Goal: Task Accomplishment & Management: Manage account settings

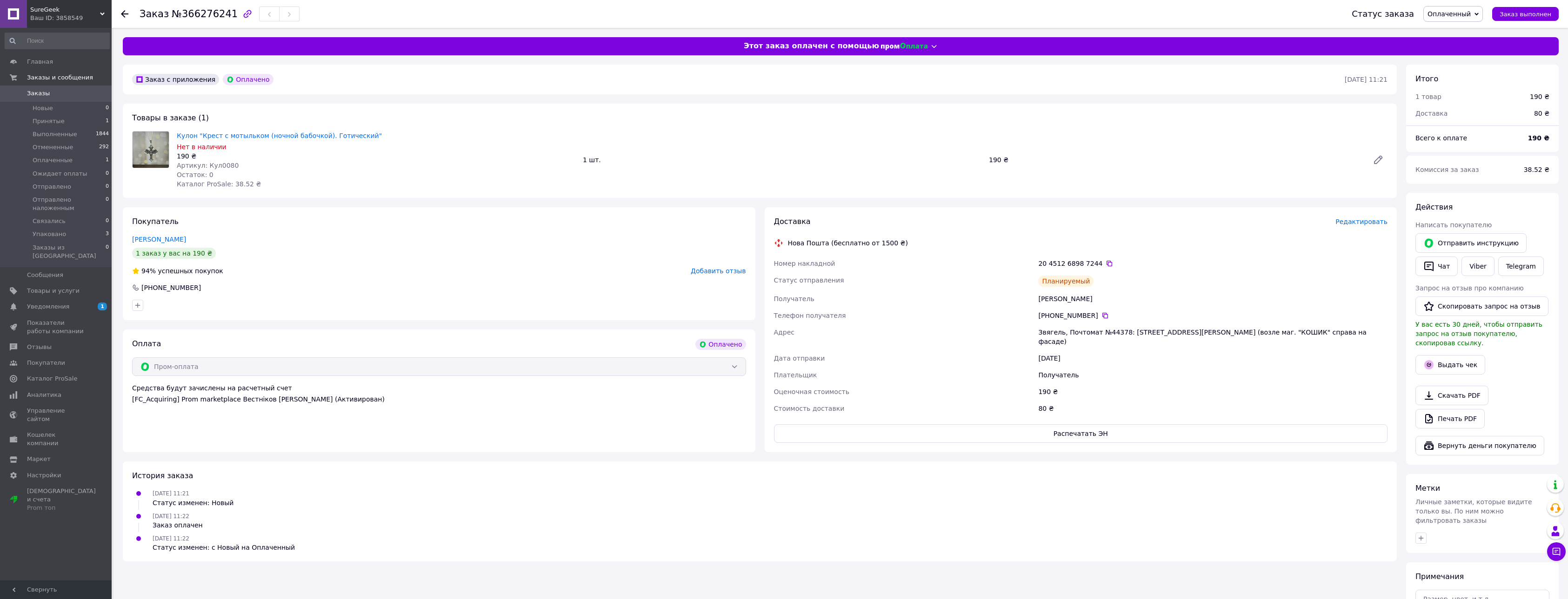
click at [52, 90] on span "Заказы" at bounding box center [56, 93] width 59 height 8
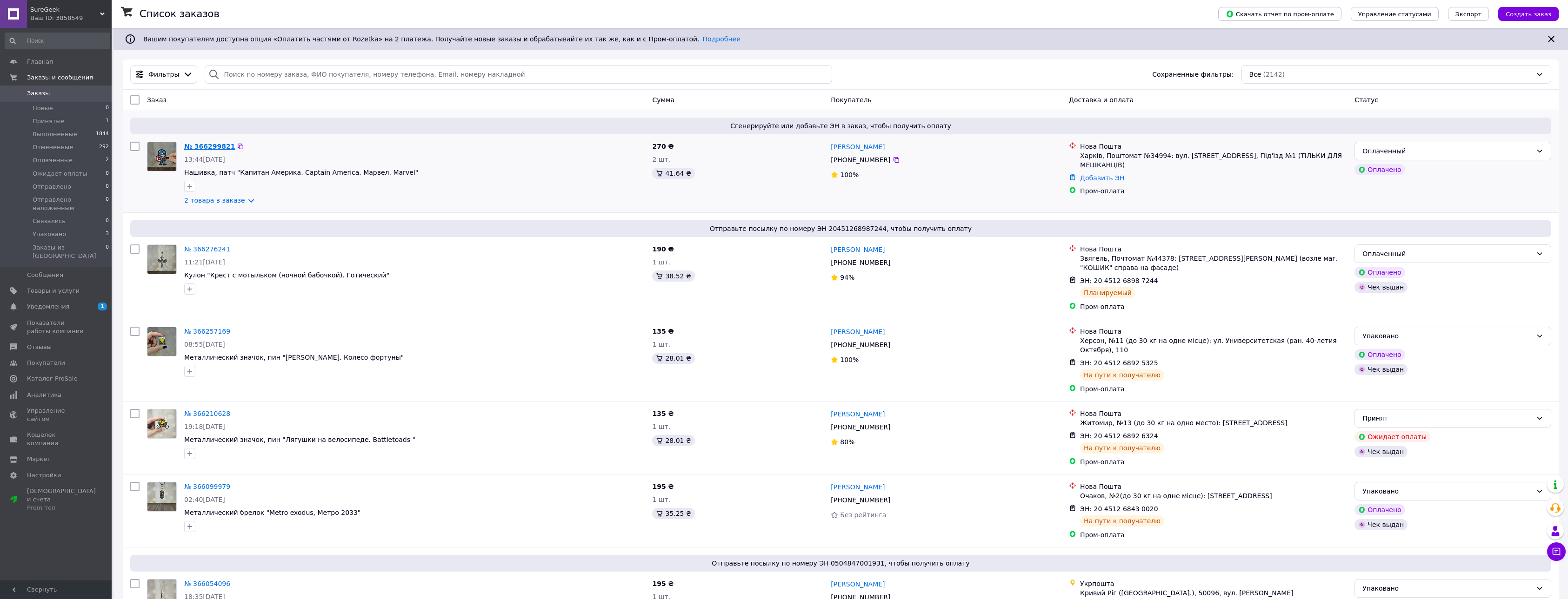
click at [195, 147] on link "№ 366299821" at bounding box center [210, 146] width 51 height 7
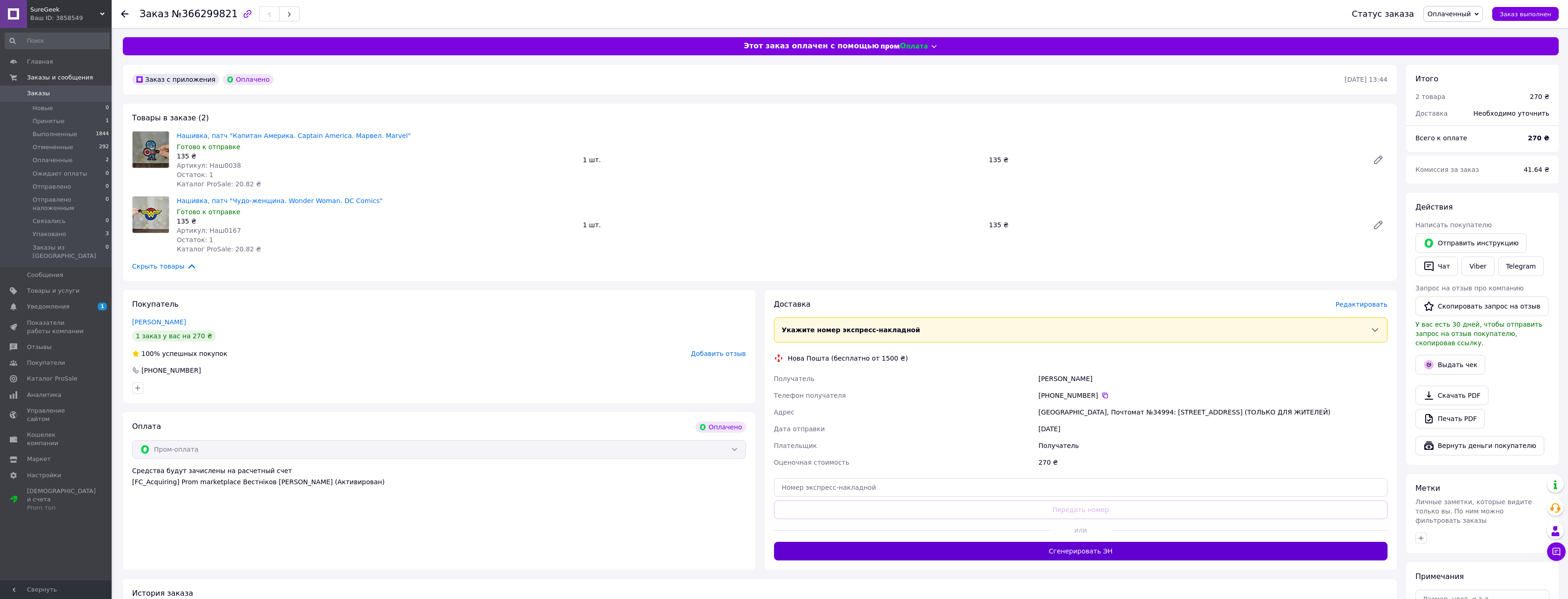
click at [1028, 559] on button "Сгенерировать ЭН" at bounding box center [1080, 551] width 614 height 19
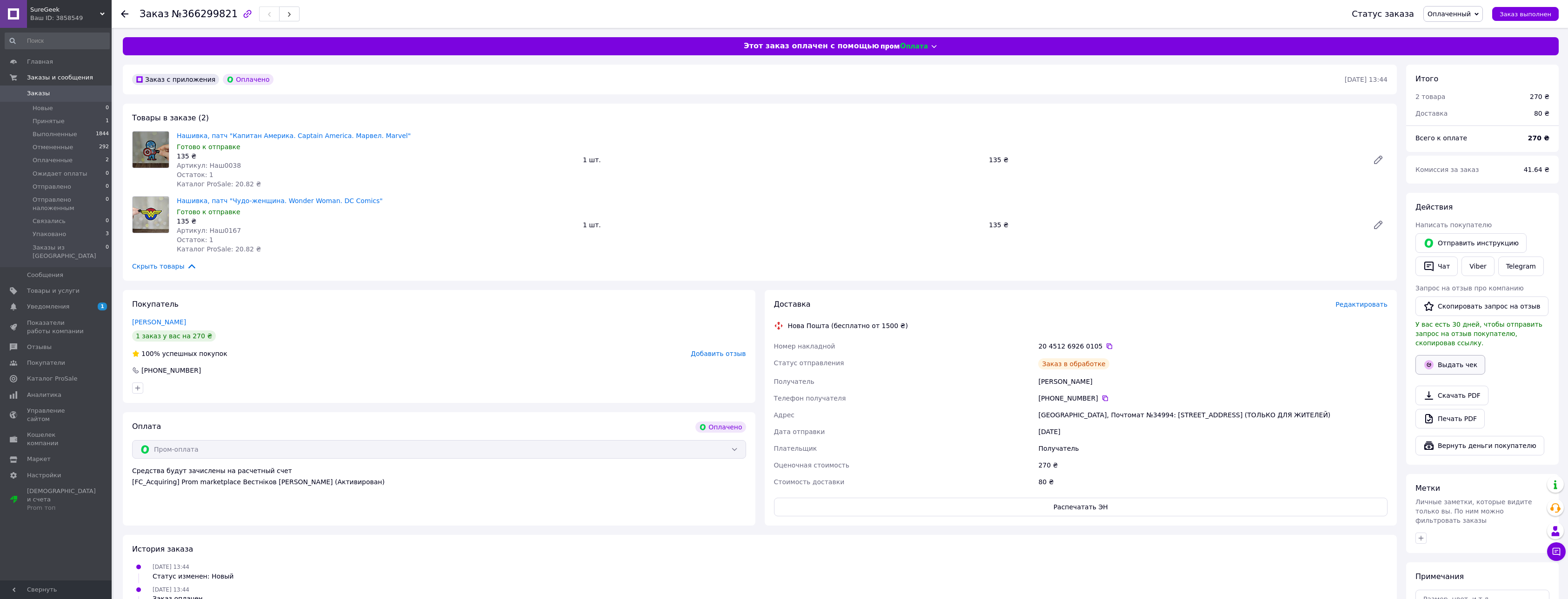
click at [1444, 355] on button "Выдать чек" at bounding box center [1450, 365] width 69 height 19
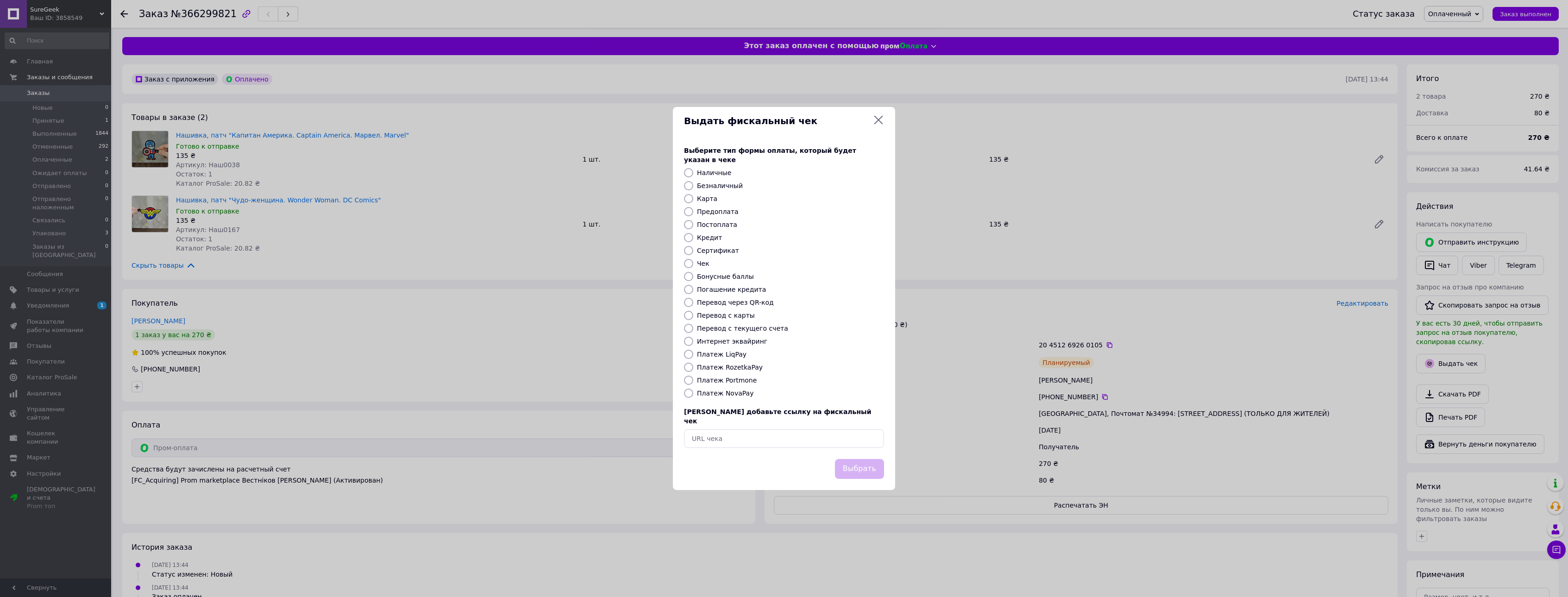
click at [722, 188] on label "Безналичный" at bounding box center [720, 186] width 46 height 7
click at [693, 188] on input "Безналичный" at bounding box center [688, 185] width 9 height 9
radio input "true"
click at [866, 459] on button "Выбрать" at bounding box center [859, 469] width 49 height 20
